Goal: Information Seeking & Learning: Learn about a topic

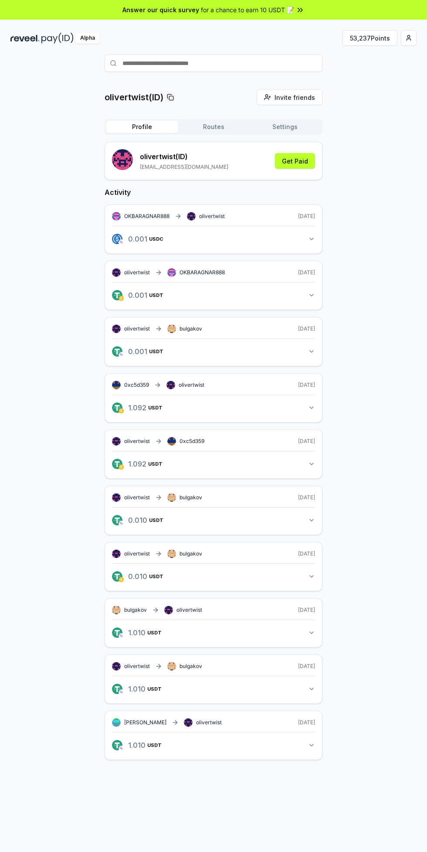
click at [383, 38] on button "53,237 Points" at bounding box center [370, 38] width 55 height 16
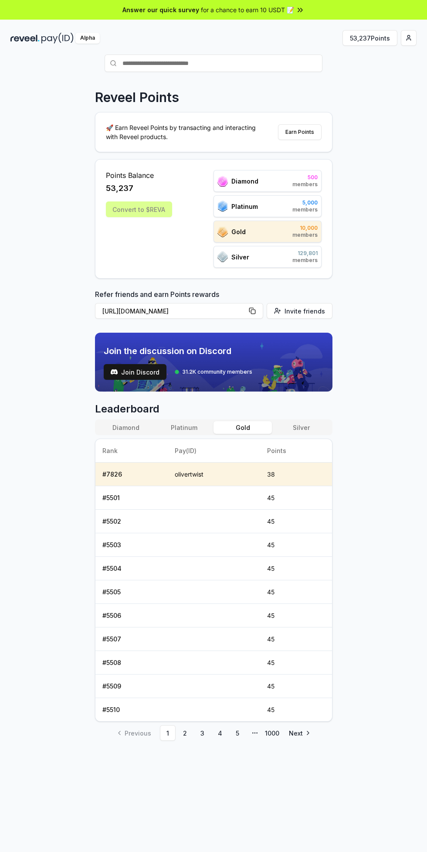
click at [298, 426] on button "Silver" at bounding box center [301, 427] width 58 height 13
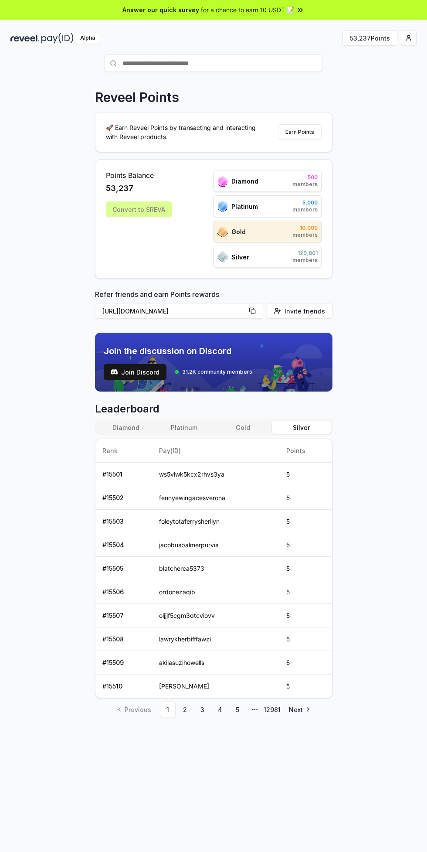
click at [248, 431] on button "Gold" at bounding box center [243, 427] width 58 height 13
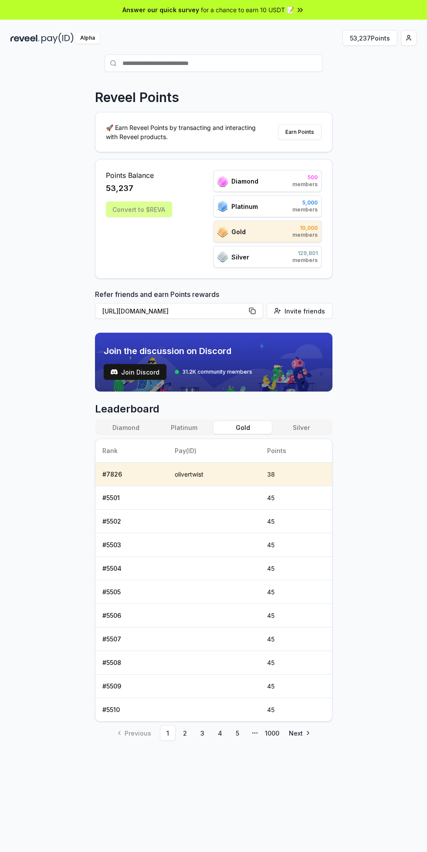
click at [219, 733] on link "4" at bounding box center [220, 733] width 16 height 16
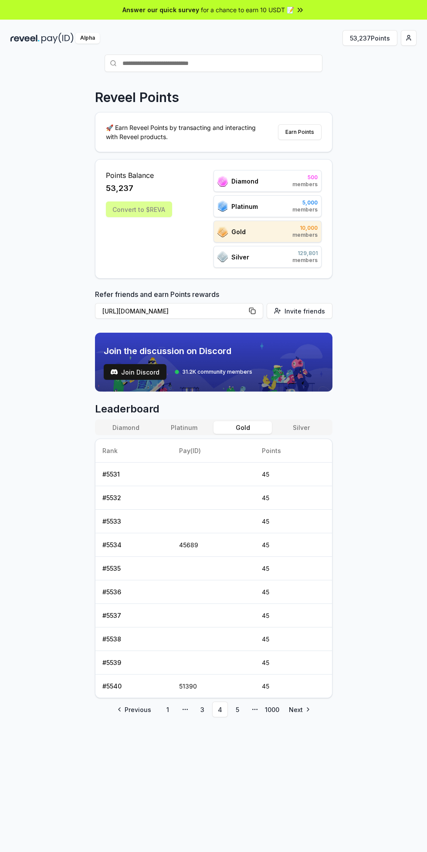
click at [193, 429] on button "Platinum" at bounding box center [184, 427] width 58 height 13
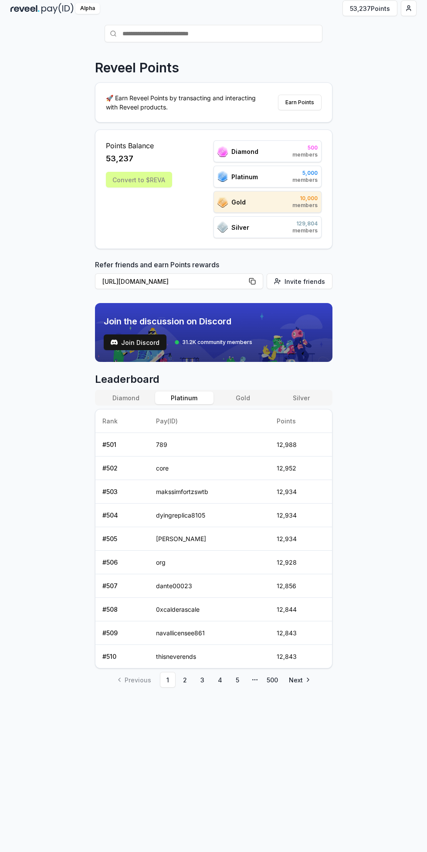
scroll to position [33, 0]
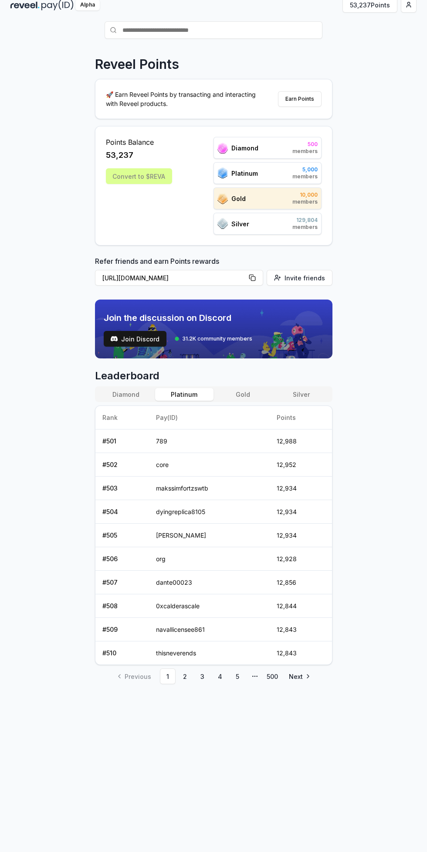
click at [278, 733] on div "Reveel Points 🚀 Earn Reveel Points by transacting and interacting with Reveel p…" at bounding box center [213, 452] width 427 height 827
click at [268, 676] on link "500" at bounding box center [273, 676] width 16 height 16
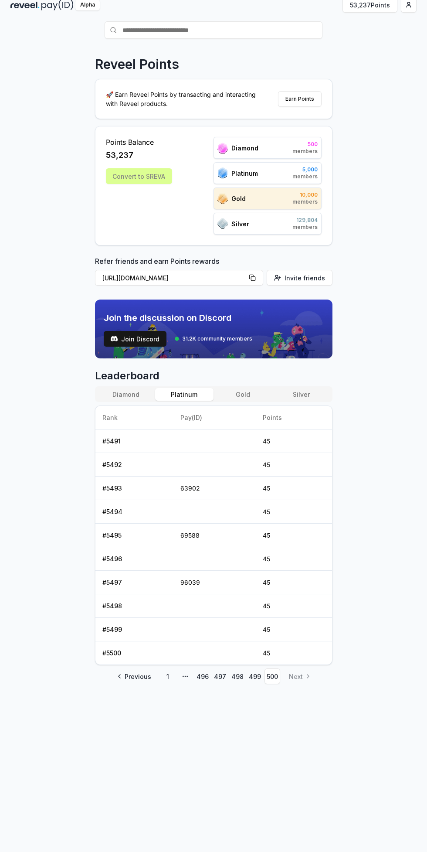
click at [178, 411] on th "Pay(ID)" at bounding box center [214, 418] width 82 height 24
click at [202, 676] on link "496" at bounding box center [203, 676] width 16 height 16
click at [163, 680] on link "1" at bounding box center [168, 676] width 16 height 16
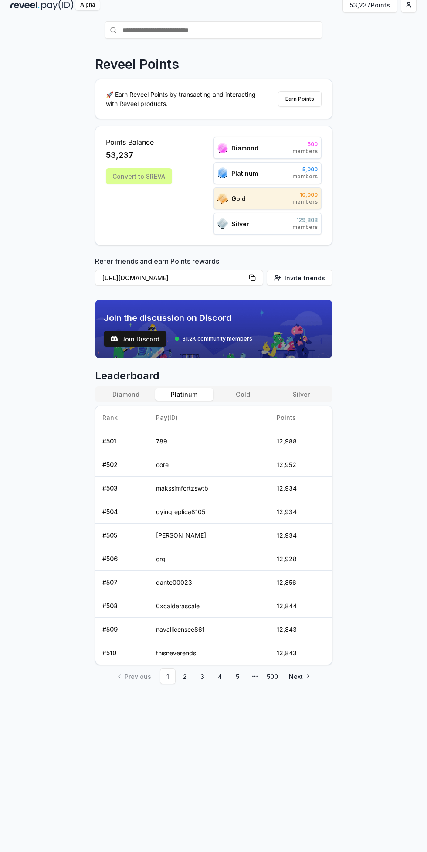
click at [132, 391] on button "Diamond" at bounding box center [126, 394] width 58 height 13
click at [237, 676] on link "5" at bounding box center [238, 676] width 16 height 16
click at [237, 677] on link "6" at bounding box center [238, 676] width 16 height 16
click at [167, 676] on link "1" at bounding box center [168, 676] width 16 height 16
click at [184, 676] on link "2" at bounding box center [185, 676] width 16 height 16
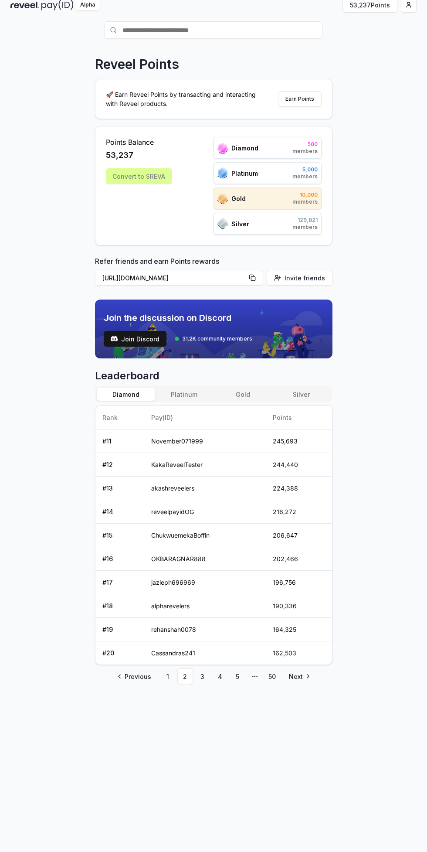
click at [202, 676] on link "3" at bounding box center [203, 676] width 16 height 16
